Goal: Transaction & Acquisition: Download file/media

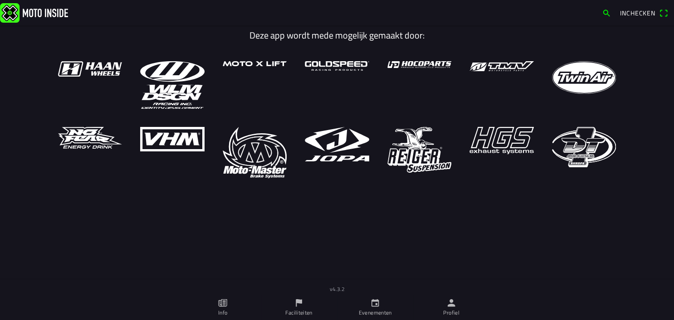
click at [375, 306] on icon "kalender" at bounding box center [375, 303] width 8 height 8
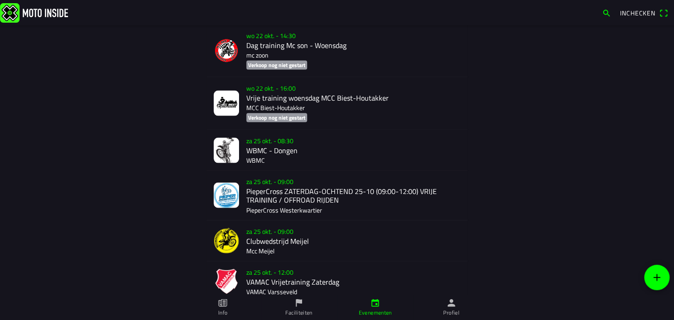
scroll to position [906, 0]
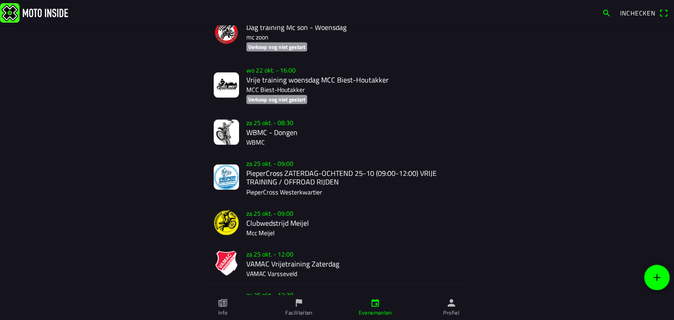
click at [257, 142] on div "za 25 okt. - 08:30 WBMC - Dongen WBMC" at bounding box center [353, 132] width 214 height 40
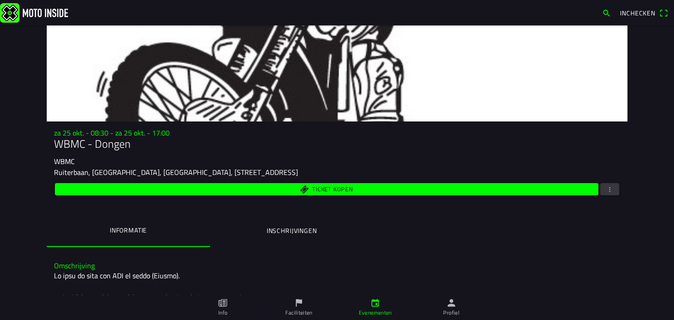
click at [608, 189] on span "button" at bounding box center [609, 189] width 8 height 12
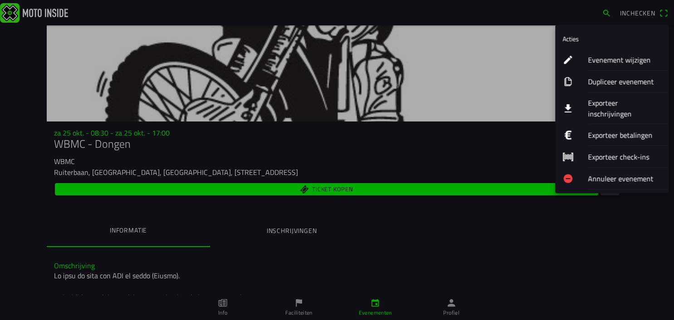
click at [593, 101] on ion-label "Exporteer inschrijvingen" at bounding box center [623, 108] width 73 height 22
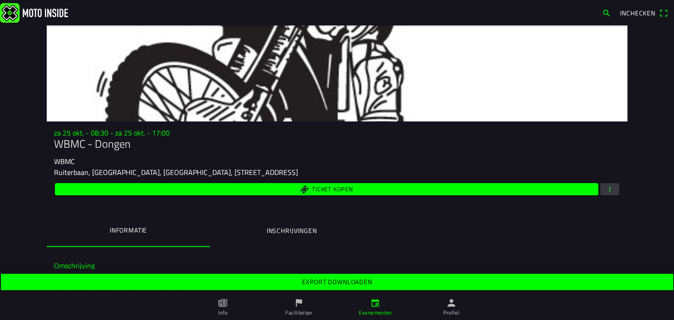
click at [0, 0] on slot "Export downloaden" at bounding box center [0, 0] width 0 height 0
